Goal: Task Accomplishment & Management: Manage account settings

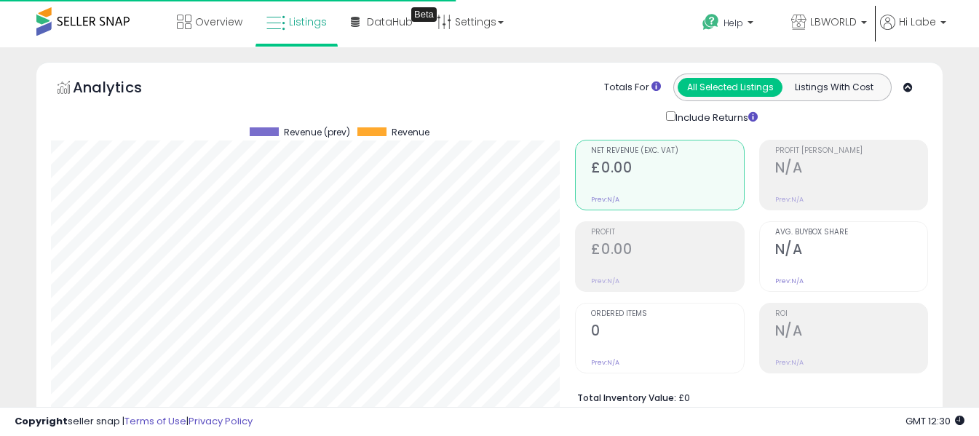
select select "**"
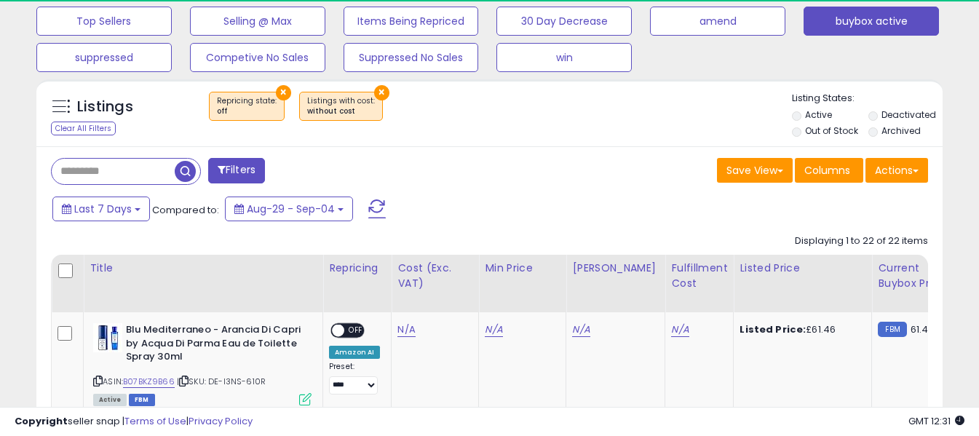
scroll to position [299, 525]
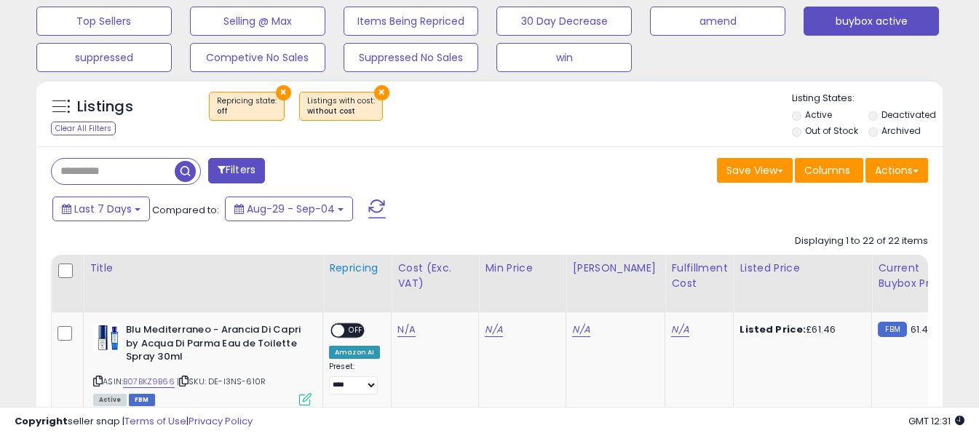
click at [336, 289] on th "Repricing" at bounding box center [357, 284] width 68 height 58
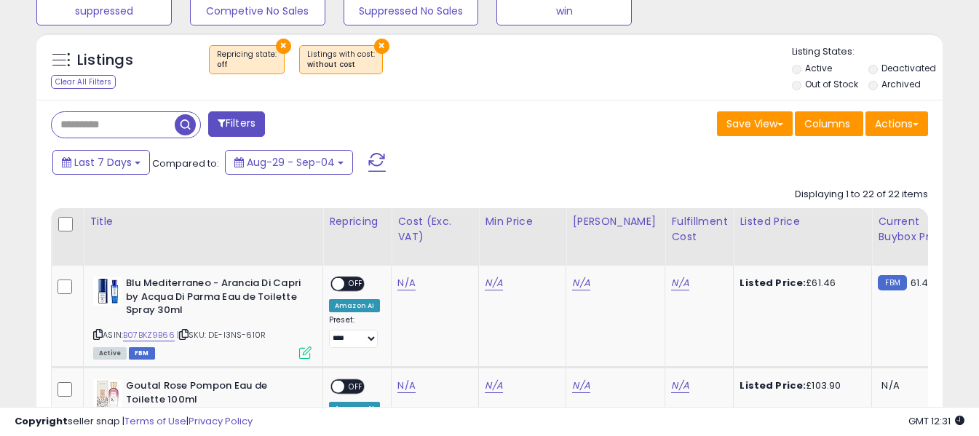
scroll to position [561, 0]
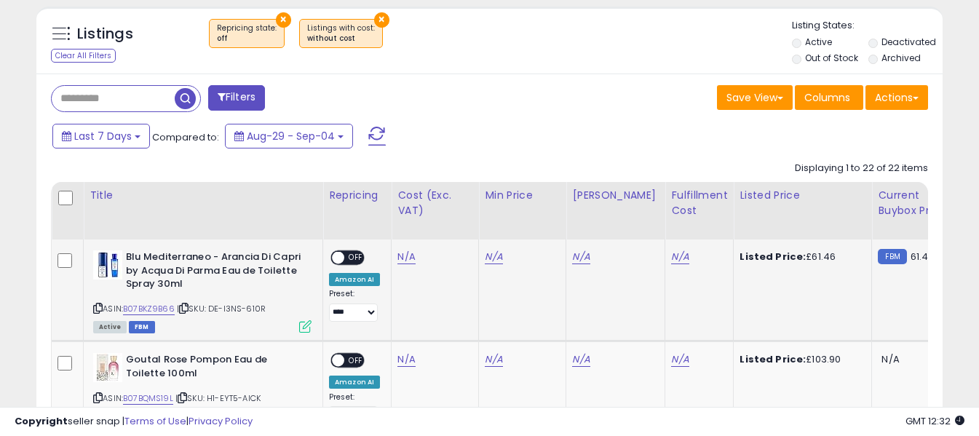
click at [98, 306] on icon at bounding box center [97, 308] width 9 height 8
click at [94, 309] on icon at bounding box center [97, 308] width 9 height 8
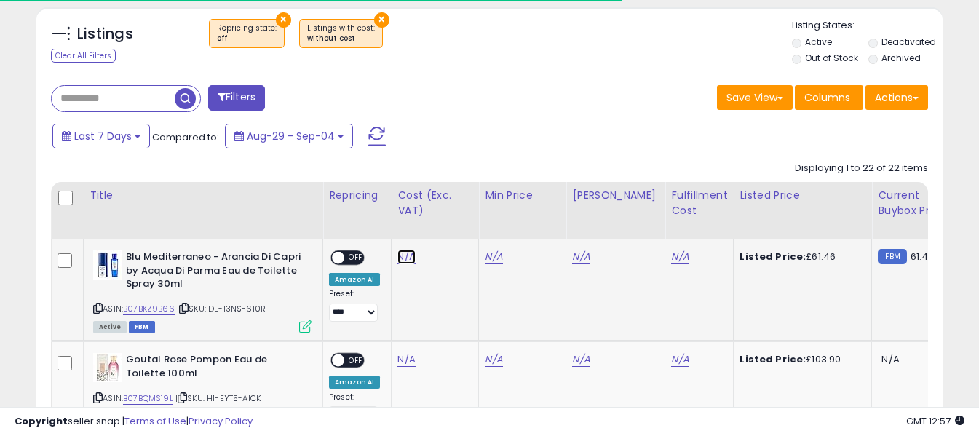
click at [405, 258] on link "N/A" at bounding box center [406, 257] width 17 height 15
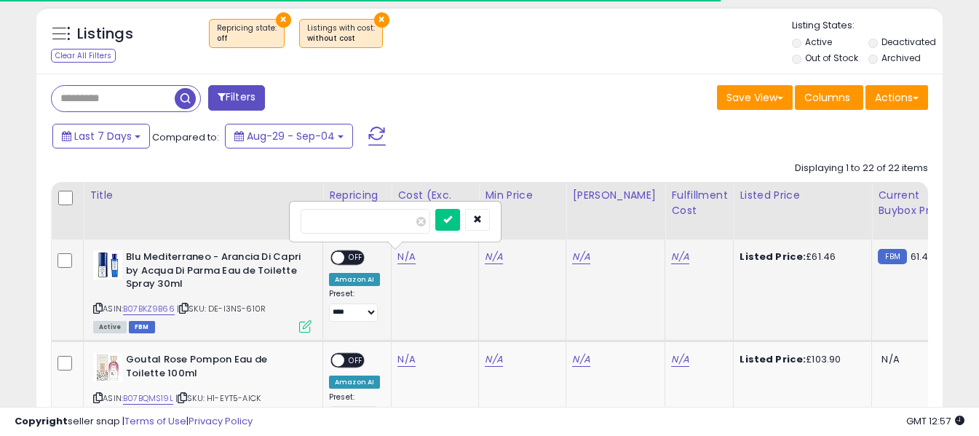
click at [407, 218] on input "number" at bounding box center [366, 221] width 130 height 25
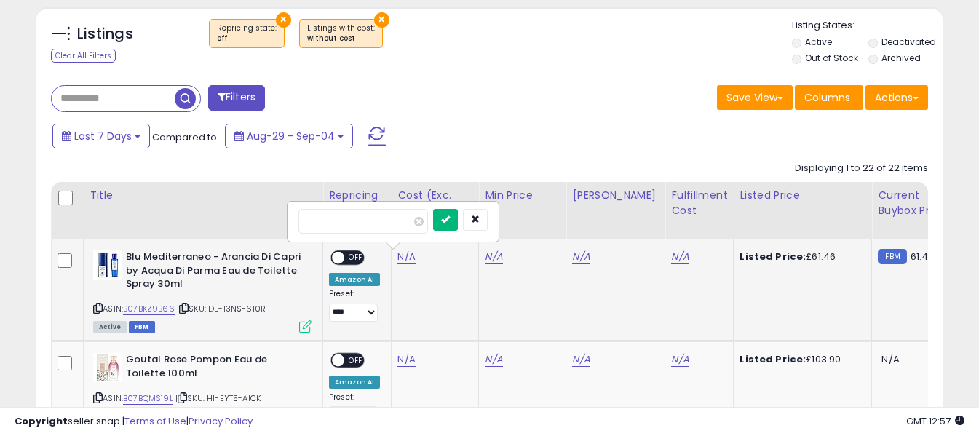
type input "*****"
click at [450, 222] on icon "submit" at bounding box center [445, 219] width 9 height 9
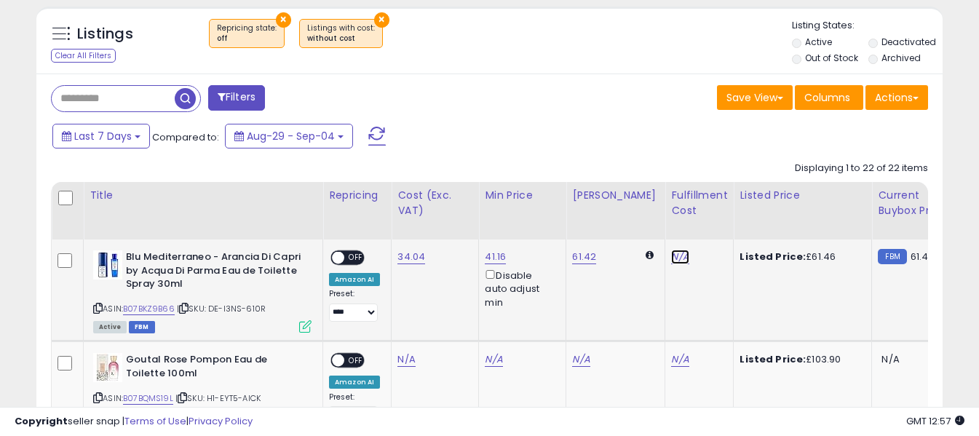
click at [671, 258] on link "N/A" at bounding box center [679, 257] width 17 height 15
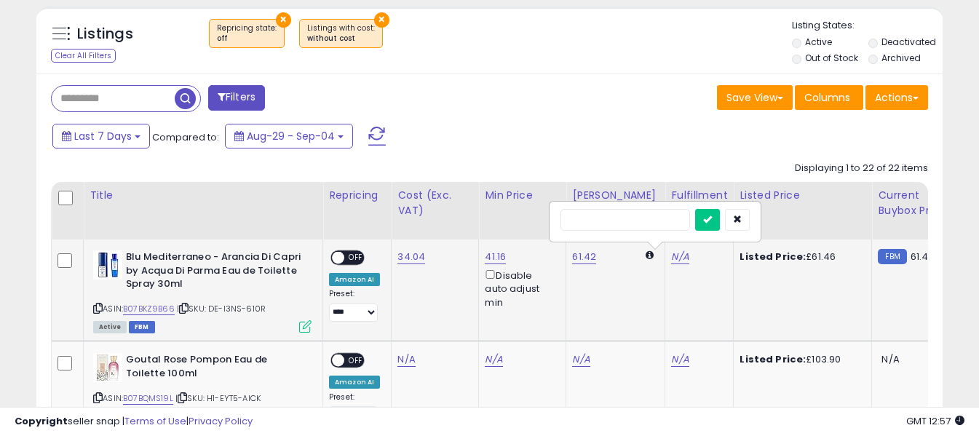
click at [620, 218] on input "text" at bounding box center [626, 220] width 130 height 22
type input "*"
click at [712, 219] on icon "submit" at bounding box center [707, 219] width 9 height 9
